Goal: Task Accomplishment & Management: Manage account settings

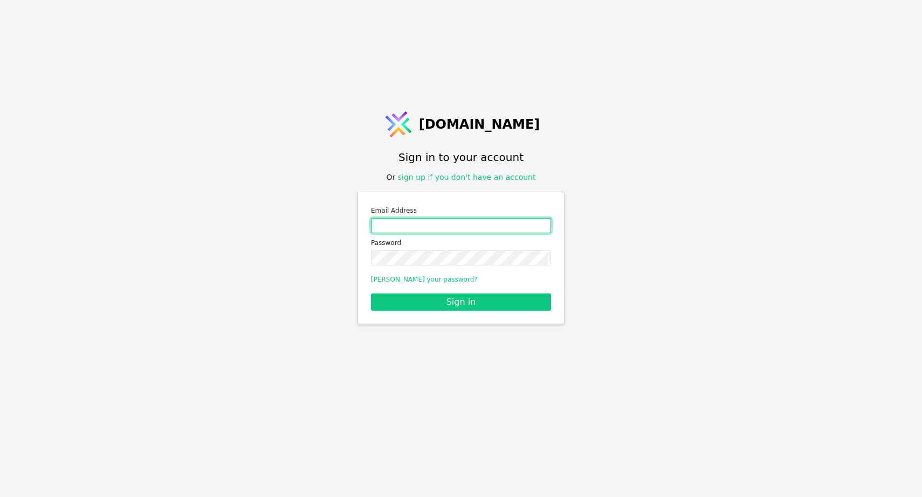
type input "[EMAIL_ADDRESS][DOMAIN_NAME]"
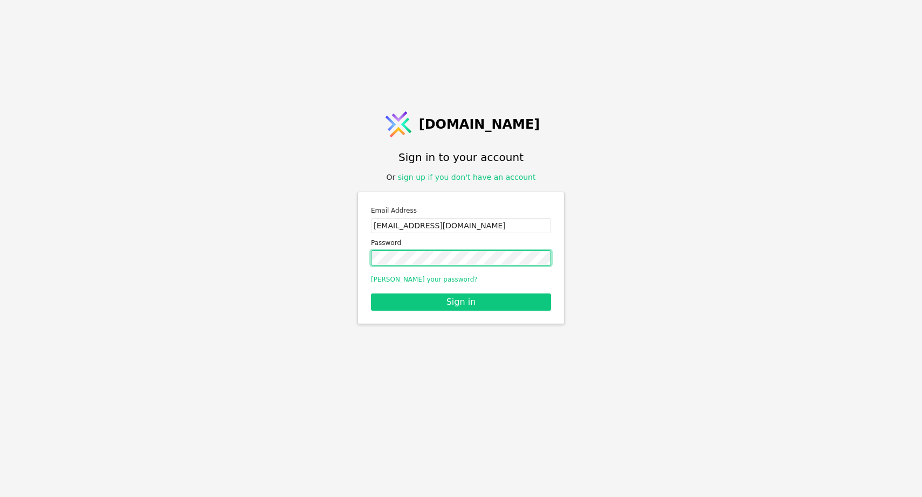
click at [461, 302] on button "Sign in" at bounding box center [461, 302] width 180 height 17
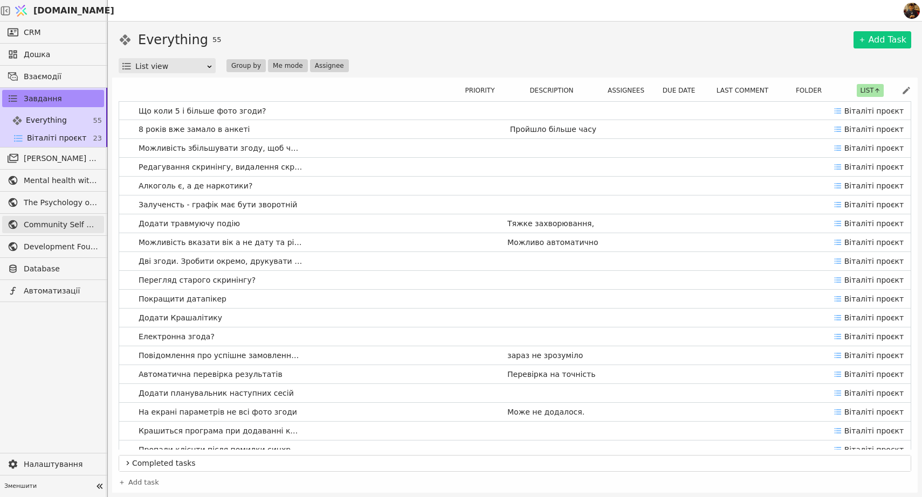
click at [44, 224] on span "Community Self Help" at bounding box center [61, 224] width 75 height 11
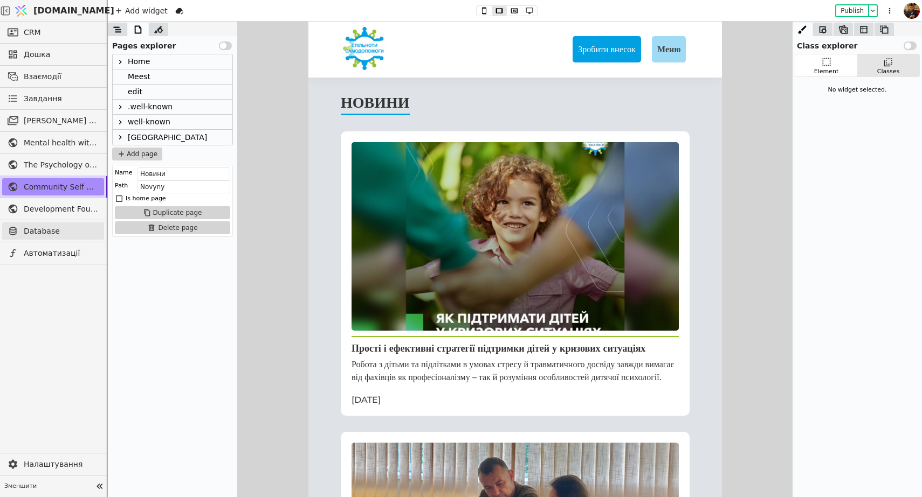
click at [45, 231] on span "Database" at bounding box center [61, 231] width 75 height 11
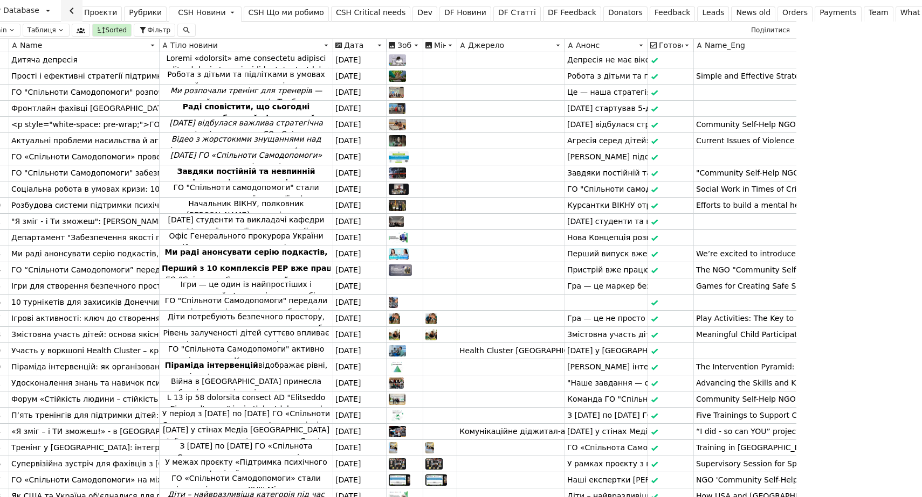
scroll to position [0, 179]
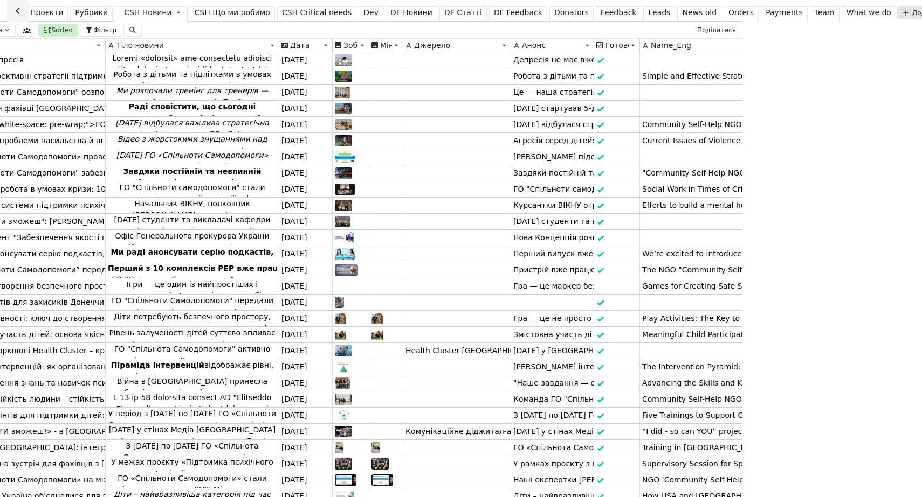
click at [814, 13] on div "Team" at bounding box center [824, 12] width 20 height 11
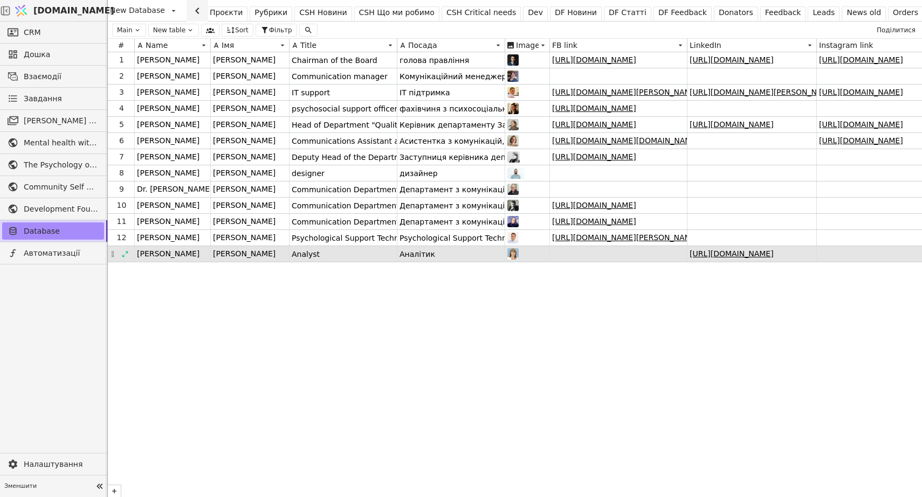
click at [514, 255] on img at bounding box center [512, 253] width 11 height 11
click at [126, 254] on icon at bounding box center [125, 255] width 8 height 8
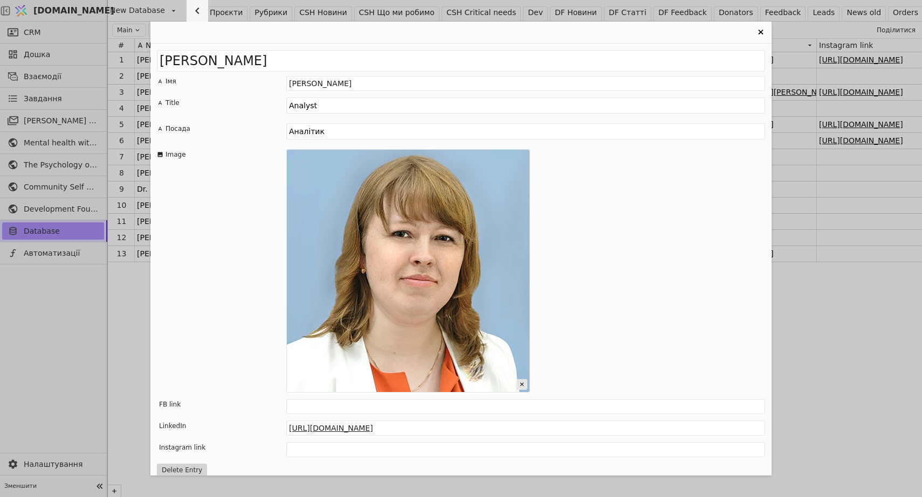
click at [430, 254] on img "Entry Card" at bounding box center [408, 271] width 243 height 243
click at [523, 383] on icon "Entry Card" at bounding box center [521, 384] width 11 height 11
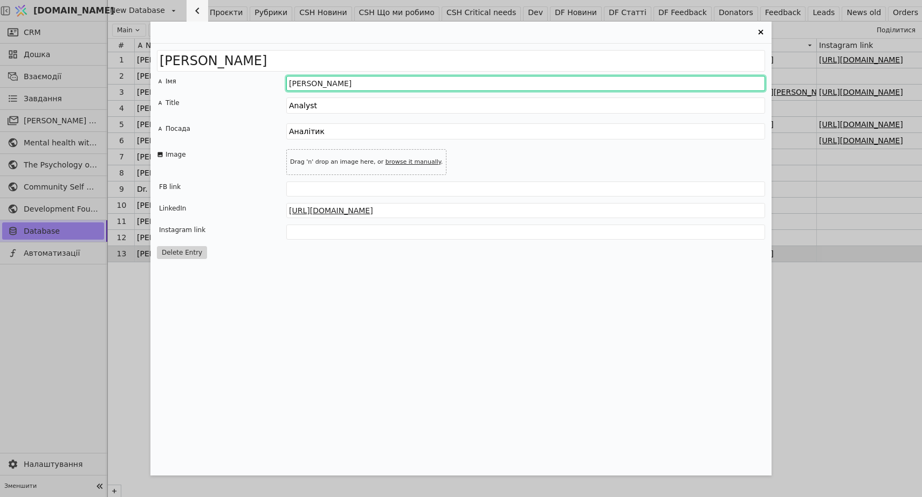
drag, startPoint x: 357, startPoint y: 85, endPoint x: 252, endPoint y: 84, distance: 105.6
click at [252, 84] on div "Імя [PERSON_NAME]" at bounding box center [461, 83] width 608 height 15
type input ">"
type input "[PERSON_NAME]"
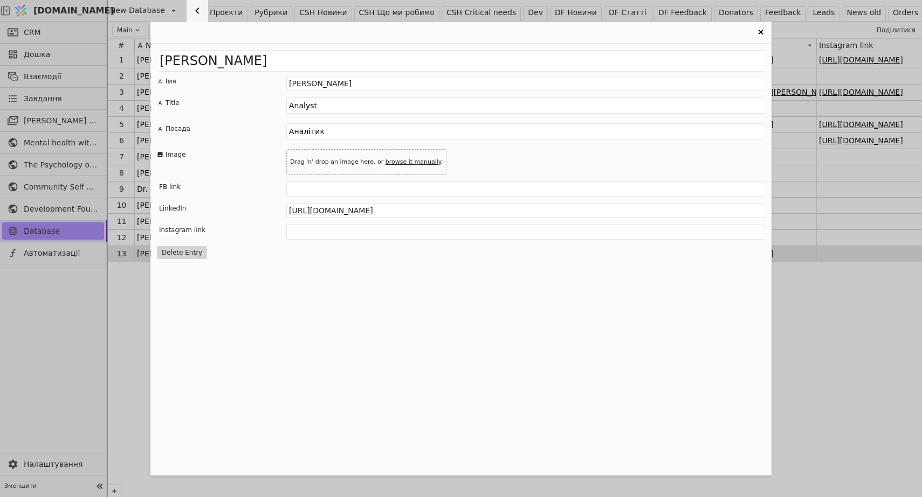
drag, startPoint x: 337, startPoint y: 108, endPoint x: 251, endPoint y: 108, distance: 85.7
click at [251, 108] on div "Title Analyst" at bounding box center [461, 107] width 608 height 19
type textarea "[PERSON_NAME]"
drag, startPoint x: 329, startPoint y: 132, endPoint x: 273, endPoint y: 132, distance: 56.1
click at [274, 132] on div "Посада Аналітик" at bounding box center [461, 132] width 608 height 19
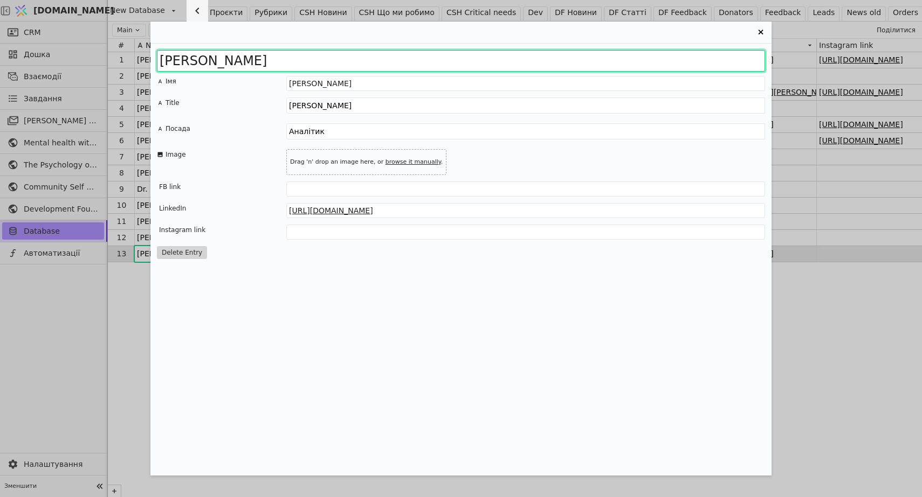
drag, startPoint x: 258, startPoint y: 60, endPoint x: 131, endPoint y: 57, distance: 126.7
paste input "Yuliia Shvachkina"
type input "Yuliia Shvachkina"
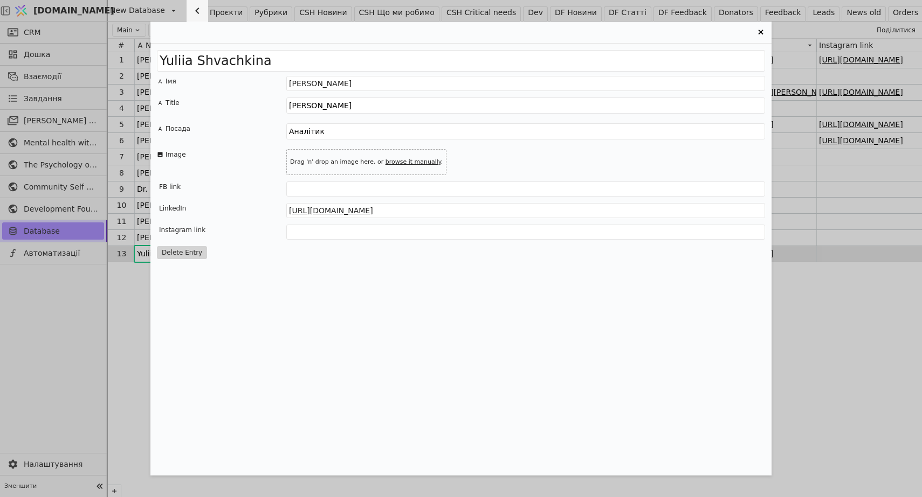
click at [339, 106] on textarea "[PERSON_NAME]" at bounding box center [525, 106] width 479 height 16
drag, startPoint x: 331, startPoint y: 106, endPoint x: 283, endPoint y: 106, distance: 47.4
click at [283, 106] on div "Title [PERSON_NAME]" at bounding box center [461, 107] width 608 height 19
drag, startPoint x: 338, startPoint y: 131, endPoint x: 274, endPoint y: 130, distance: 64.1
click at [274, 130] on div "Посада Аналітик" at bounding box center [461, 132] width 608 height 19
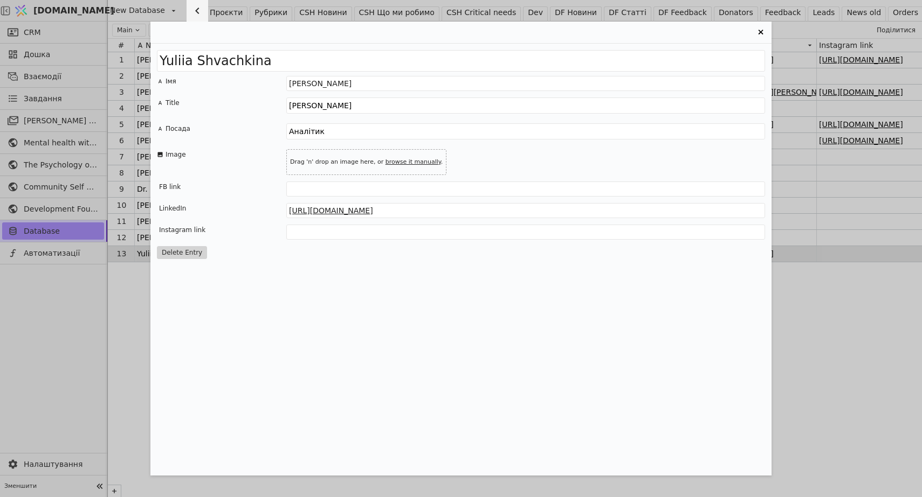
click at [349, 109] on textarea "[PERSON_NAME]" at bounding box center [525, 106] width 479 height 16
paste textarea "Yuliia Shvachkina"
drag, startPoint x: 329, startPoint y: 131, endPoint x: 302, endPoint y: 129, distance: 27.6
click at [295, 131] on textarea "Аналітик" at bounding box center [525, 131] width 479 height 16
click at [331, 105] on textarea "[PERSON_NAME]" at bounding box center [525, 106] width 479 height 16
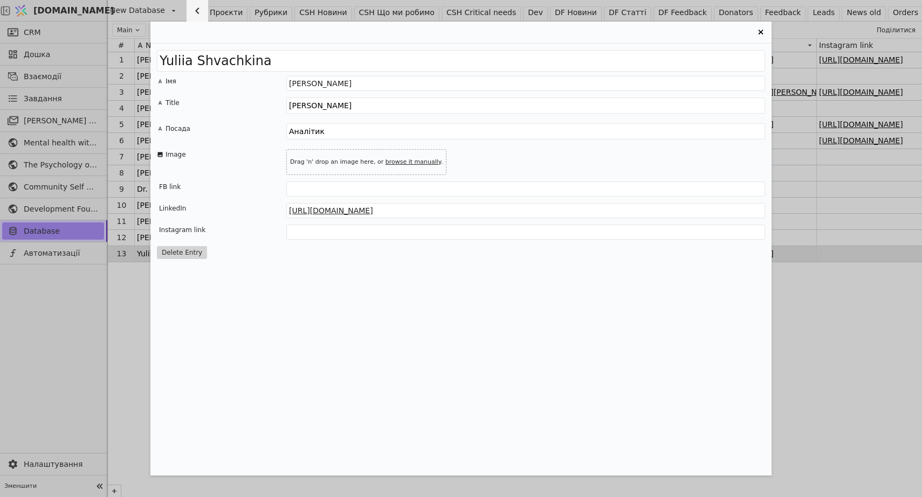
paste textarea "Monitoring and evaluation coordinator"
drag, startPoint x: 325, startPoint y: 105, endPoint x: 242, endPoint y: 105, distance: 83.0
click at [243, 105] on div "Title [PERSON_NAME] Monitoring and evaluation coordinator" at bounding box center [461, 107] width 608 height 19
type textarea "Monitoring and evaluation coordinator"
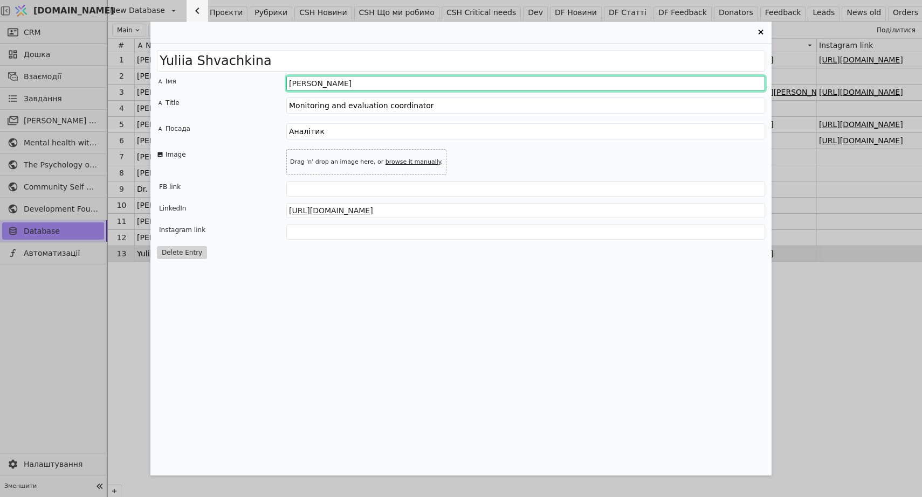
click at [310, 82] on input "[PERSON_NAME]" at bounding box center [525, 83] width 479 height 15
paste input "[PERSON_NAME]"
type input "[PERSON_NAME]"
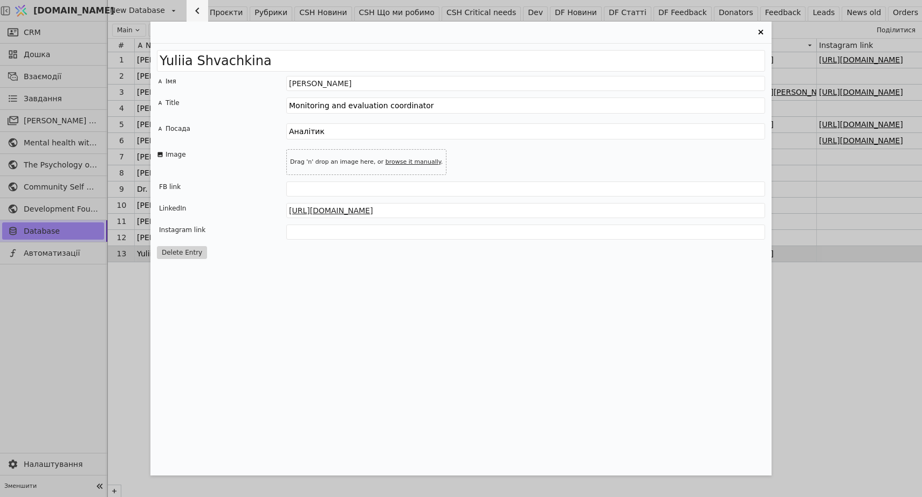
drag, startPoint x: 425, startPoint y: 106, endPoint x: 235, endPoint y: 106, distance: 190.3
click at [235, 106] on div "Title Monitoring and evaluation coordinator" at bounding box center [461, 107] width 608 height 19
drag, startPoint x: 340, startPoint y: 134, endPoint x: 249, endPoint y: 134, distance: 90.5
click at [249, 134] on div "Посада Аналітик" at bounding box center [461, 132] width 608 height 19
paste textarea "оординатор моніторингу та оцінки"
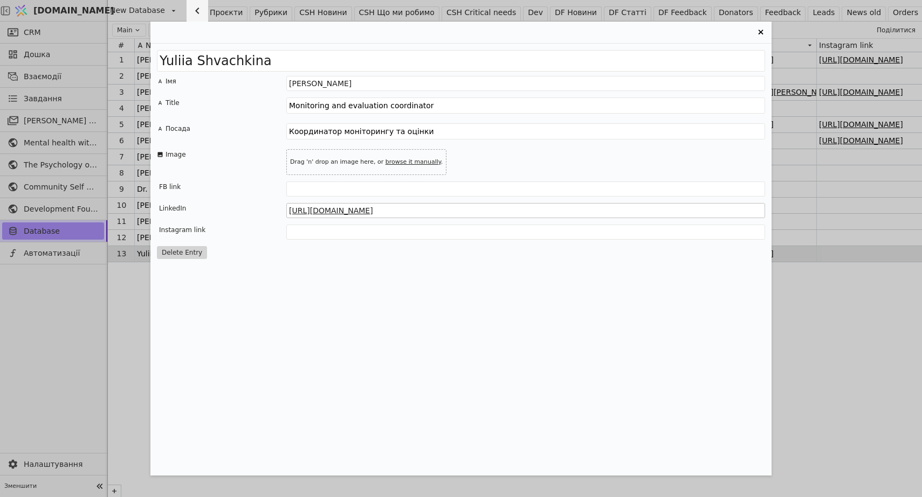
type textarea "Координатор моніторингу та оцінки"
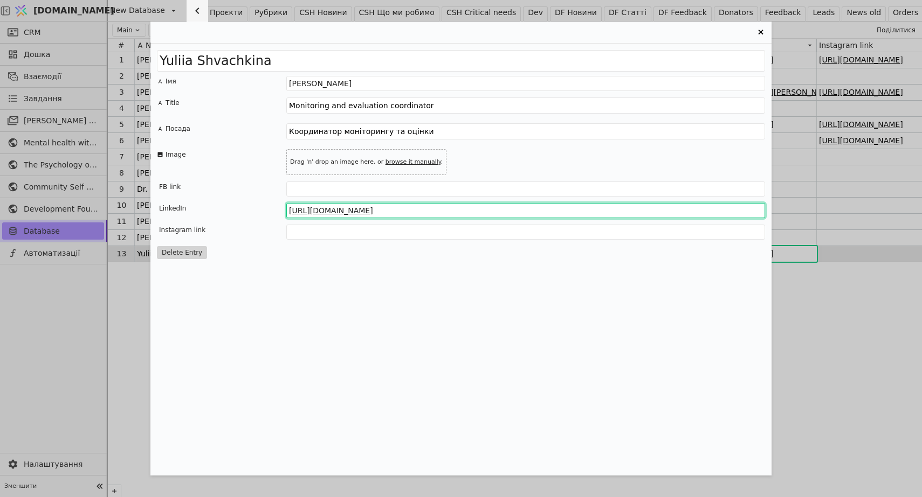
drag, startPoint x: 497, startPoint y: 210, endPoint x: 224, endPoint y: 213, distance: 273.3
click at [224, 213] on div "LinkedIn [URL][DOMAIN_NAME]" at bounding box center [461, 210] width 608 height 15
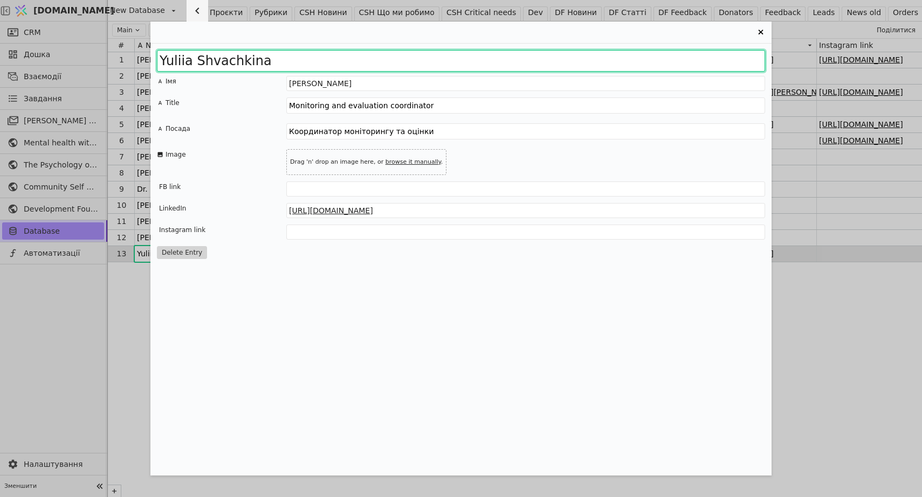
drag, startPoint x: 259, startPoint y: 58, endPoint x: 116, endPoint y: 59, distance: 142.3
click at [116, 59] on div "[PERSON_NAME] Імя [PERSON_NAME] Title Monitoring and evaluation coordinator Пос…" at bounding box center [461, 248] width 922 height 497
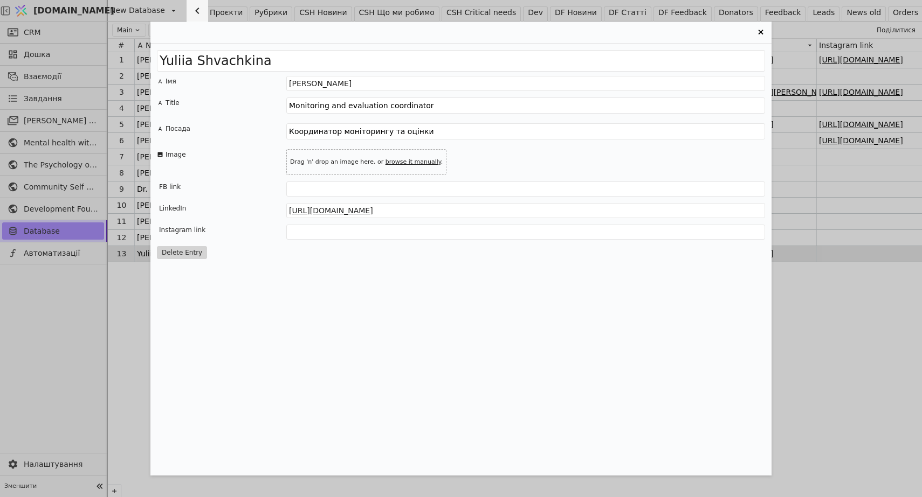
drag, startPoint x: 426, startPoint y: 107, endPoint x: 282, endPoint y: 107, distance: 144.4
click at [282, 106] on div "Title Monitoring and evaluation coordinator" at bounding box center [461, 107] width 608 height 19
click at [405, 162] on link "browse it manually" at bounding box center [413, 161] width 56 height 7
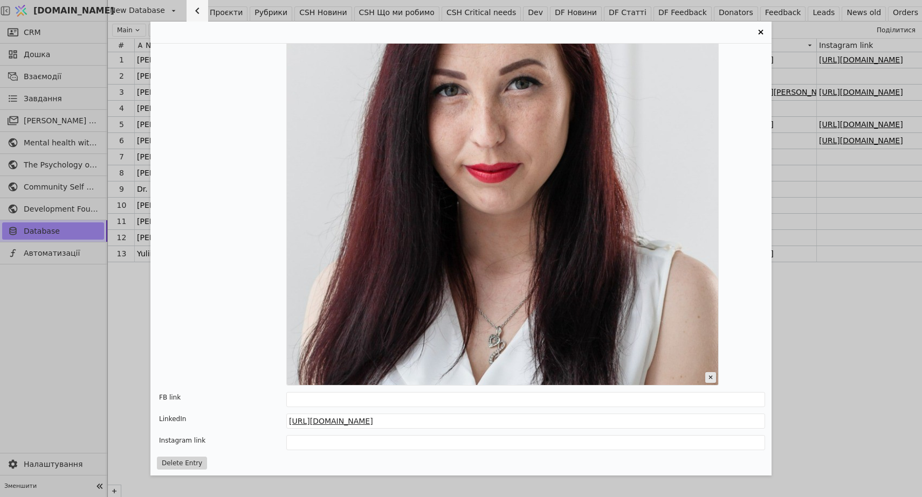
scroll to position [195, 0]
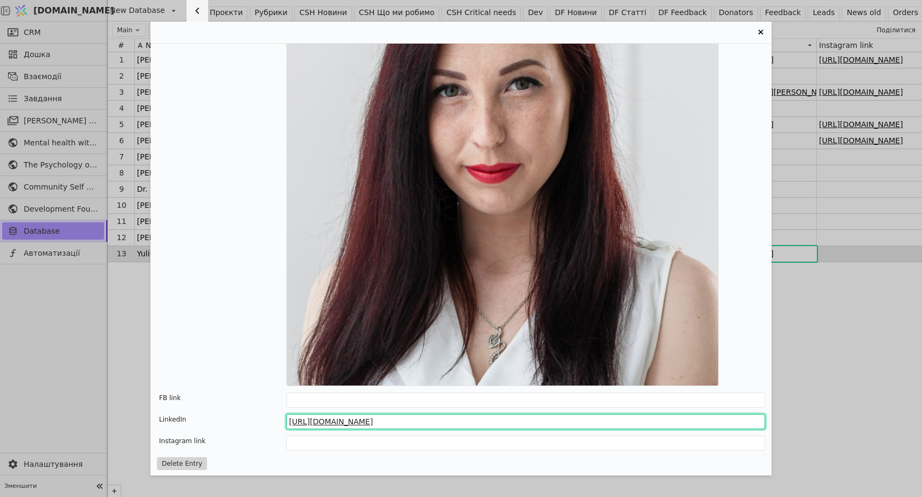
click at [493, 421] on input "[URL][DOMAIN_NAME]" at bounding box center [525, 421] width 479 height 15
drag, startPoint x: 493, startPoint y: 421, endPoint x: 245, endPoint y: 421, distance: 247.4
click at [245, 421] on div "LinkedIn [URL][DOMAIN_NAME]" at bounding box center [461, 421] width 608 height 15
paste input "s://[DOMAIN_NAME][URL][PERSON_NAME]"
type input "[URL][DOMAIN_NAME][PERSON_NAME]"
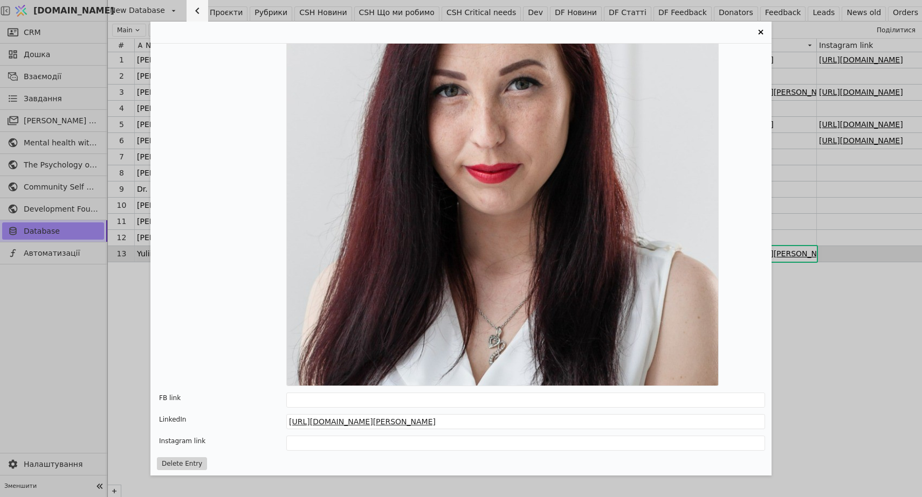
click at [117, 358] on div "[PERSON_NAME] Імя [PERSON_NAME] Title Monitoring and evaluation coordinator Пос…" at bounding box center [461, 248] width 922 height 497
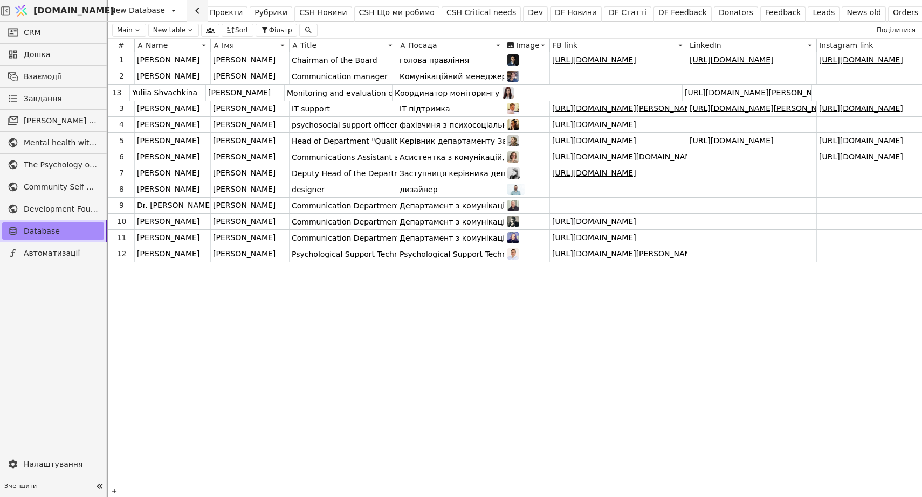
drag, startPoint x: 113, startPoint y: 252, endPoint x: 108, endPoint y: 86, distance: 166.6
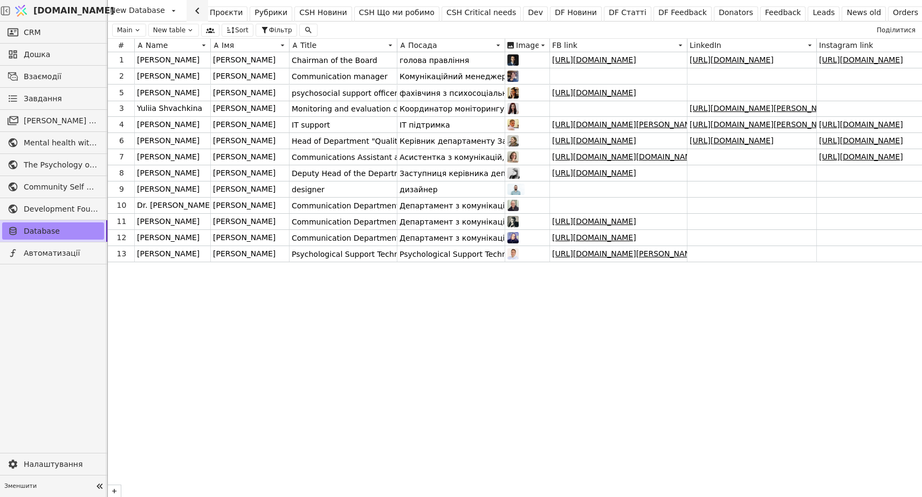
drag, startPoint x: 112, startPoint y: 123, endPoint x: 112, endPoint y: 89, distance: 34.0
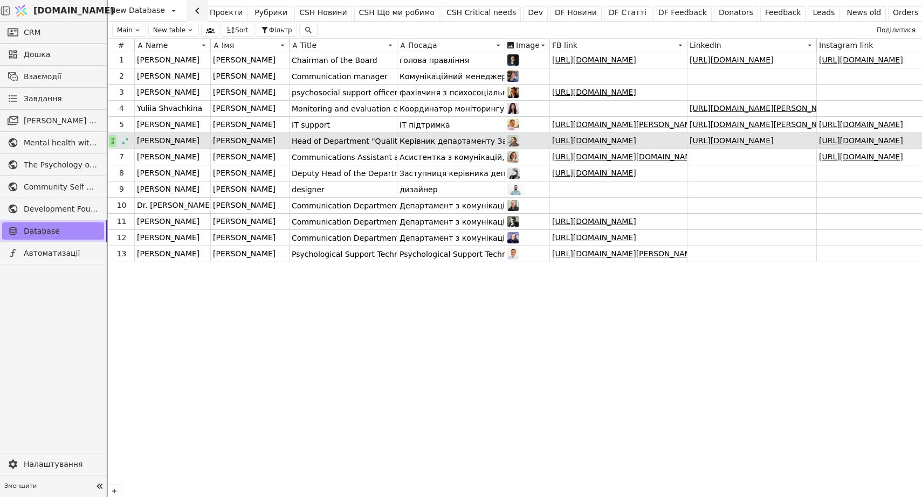
click at [113, 142] on icon at bounding box center [113, 141] width 8 height 8
click at [124, 140] on icon at bounding box center [125, 141] width 8 height 8
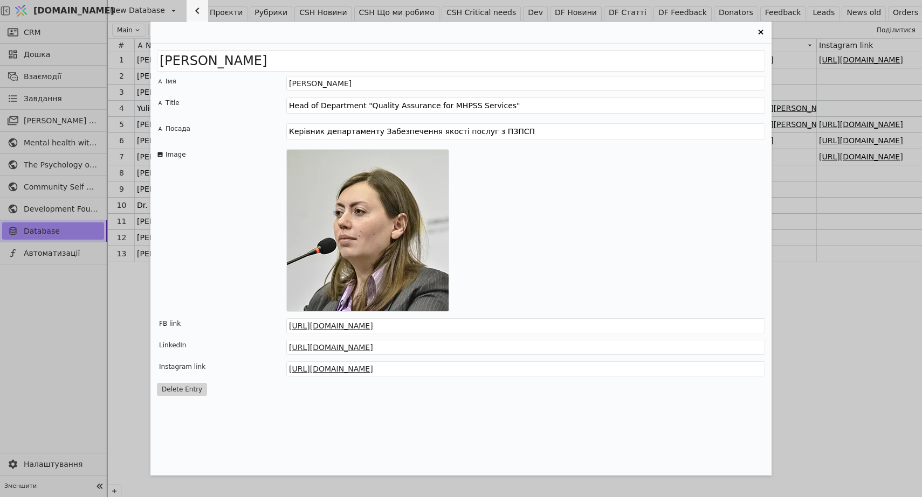
scroll to position [0, 0]
click at [186, 389] on button "Delete Entry" at bounding box center [182, 389] width 50 height 13
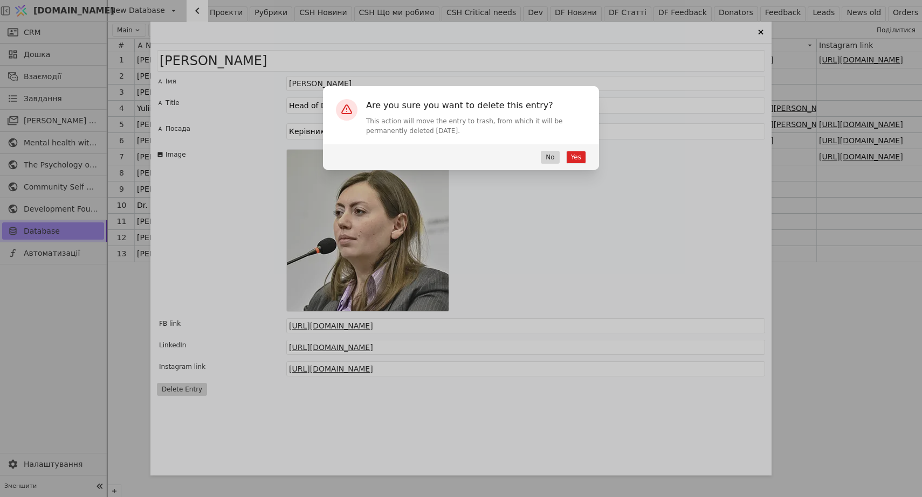
click at [576, 157] on button "Yes" at bounding box center [576, 157] width 20 height 13
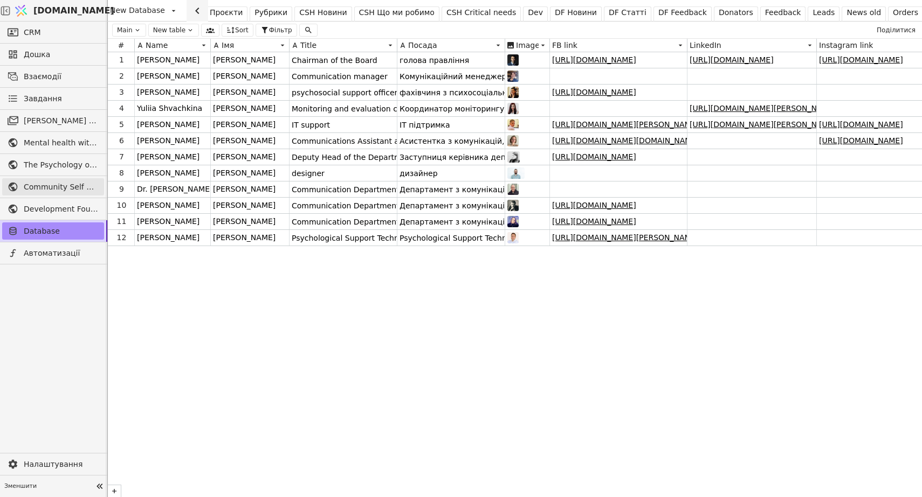
click at [53, 183] on span "Community Self Help" at bounding box center [61, 187] width 75 height 11
